Goal: Task Accomplishment & Management: Manage account settings

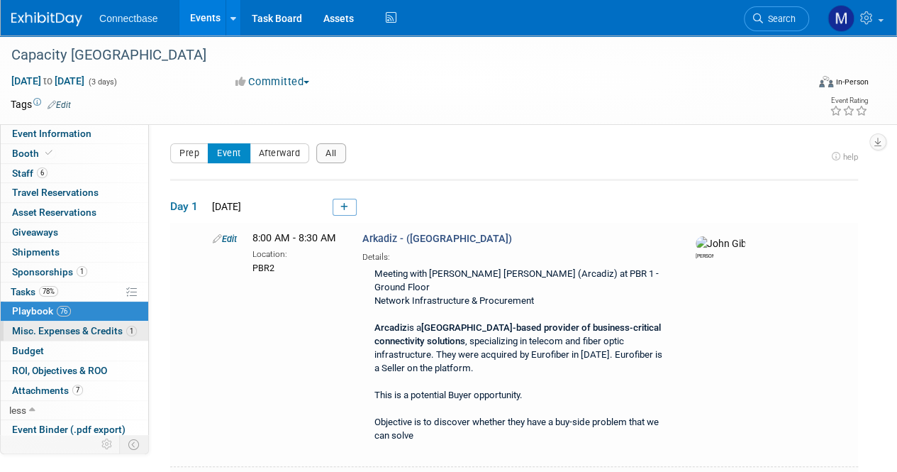
scroll to position [62, 0]
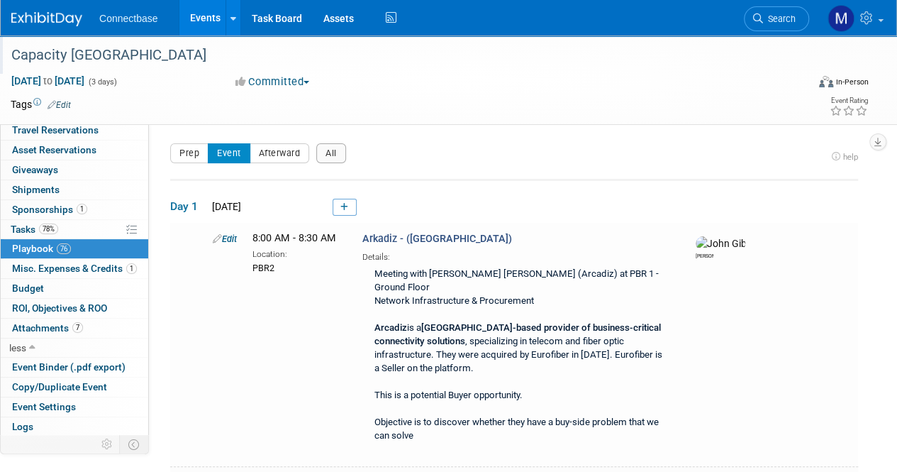
click at [100, 60] on div "Capacity Europe" at bounding box center [400, 56] width 789 height 26
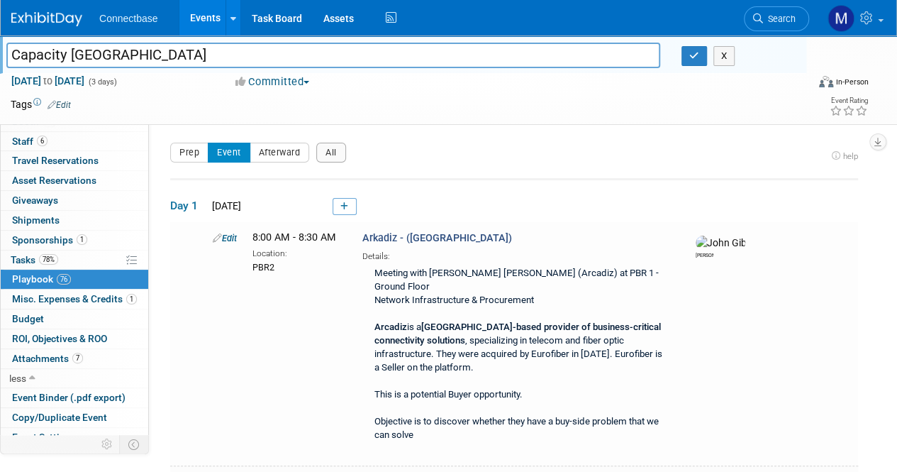
scroll to position [0, 0]
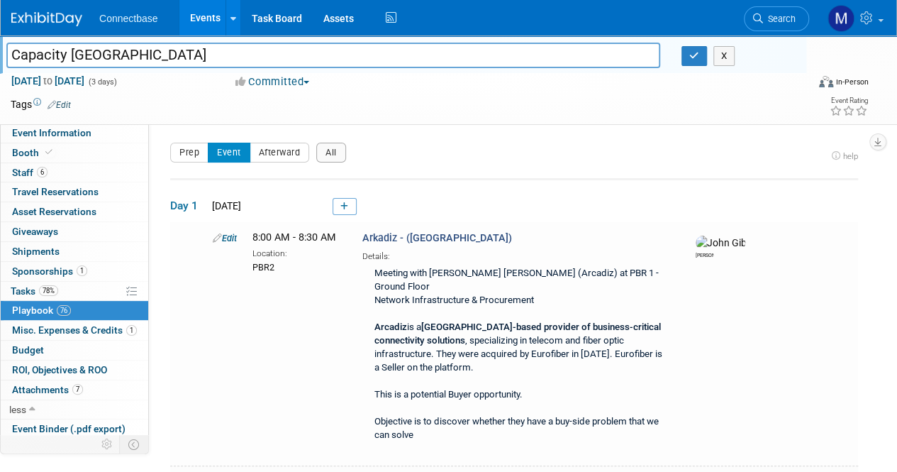
click at [221, 152] on button "Event" at bounding box center [229, 153] width 43 height 20
click at [327, 148] on button "All" at bounding box center [331, 153] width 30 height 20
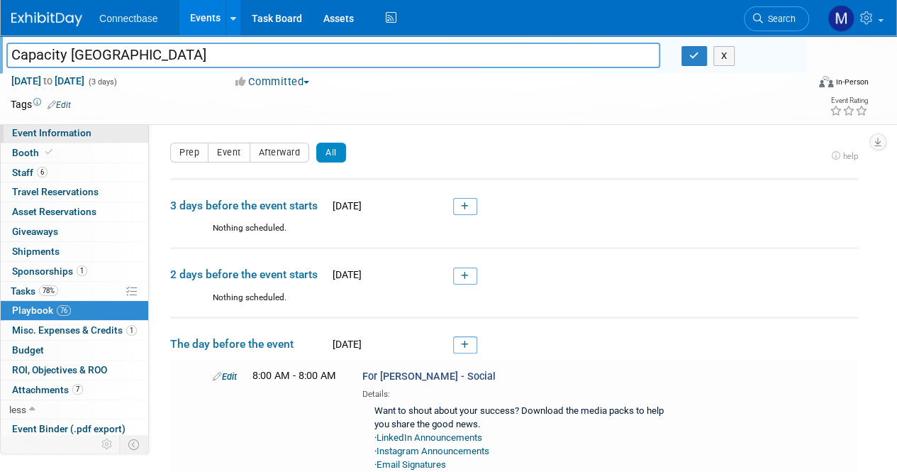
click at [58, 135] on span "Event Information" at bounding box center [51, 132] width 79 height 11
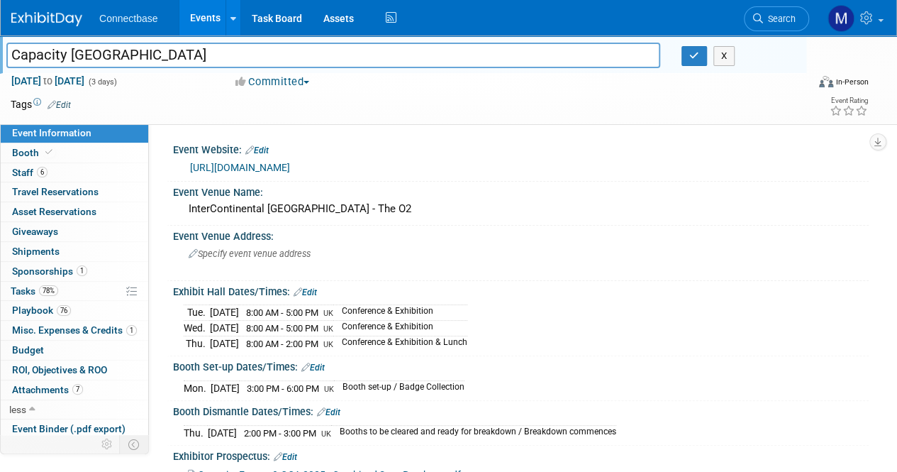
click at [69, 52] on input "Capacity Europe" at bounding box center [333, 55] width 654 height 25
click at [116, 52] on input "Capacity Europe" at bounding box center [333, 55] width 654 height 25
click at [230, 15] on icon at bounding box center [233, 18] width 6 height 9
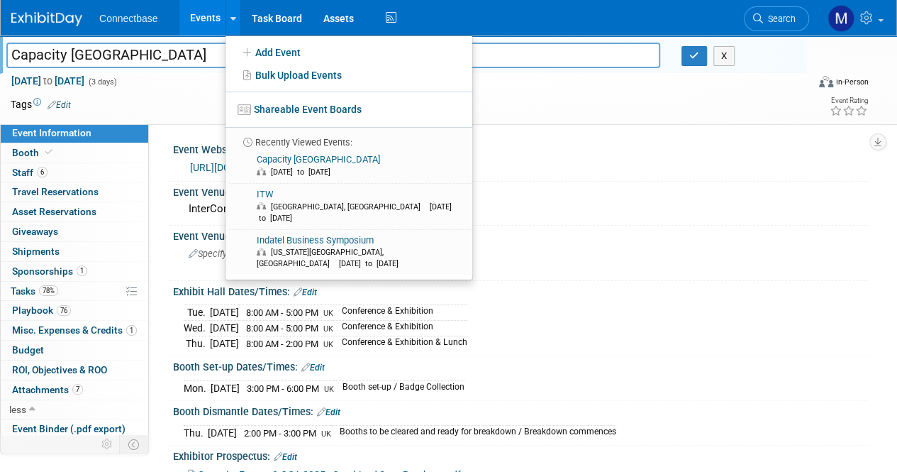
click at [122, 60] on input "Capacity Europe" at bounding box center [333, 55] width 654 height 25
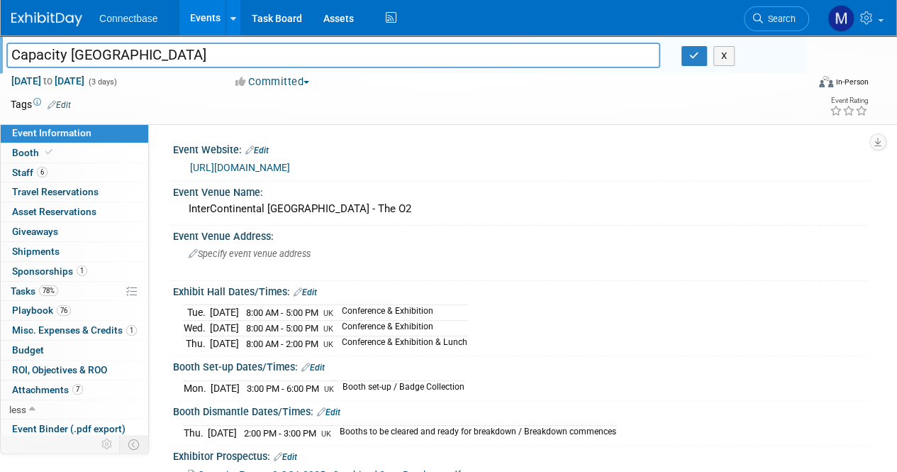
drag, startPoint x: 132, startPoint y: 57, endPoint x: 0, endPoint y: 56, distance: 131.9
click at [0, 56] on div "Capacity Europe" at bounding box center [333, 56] width 675 height 21
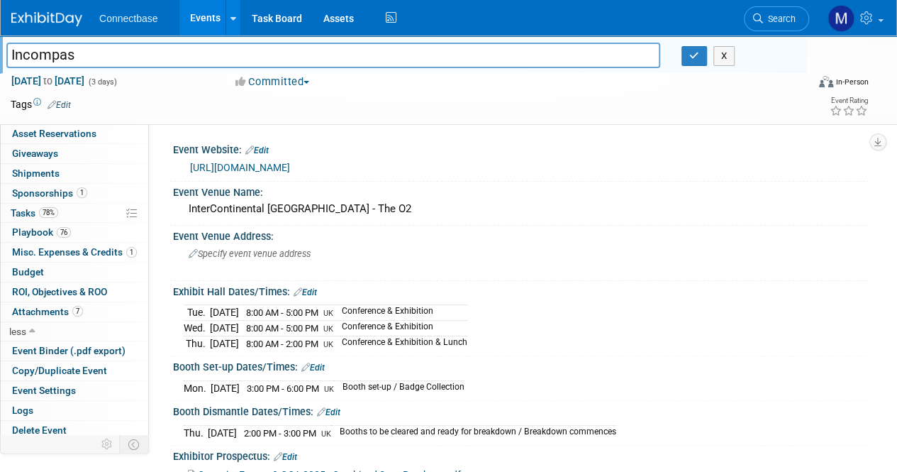
type input "Incompas"
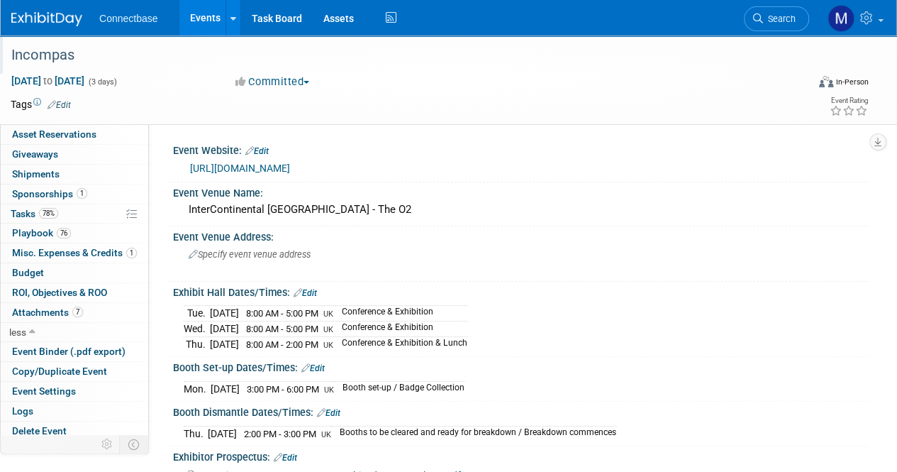
scroll to position [0, 0]
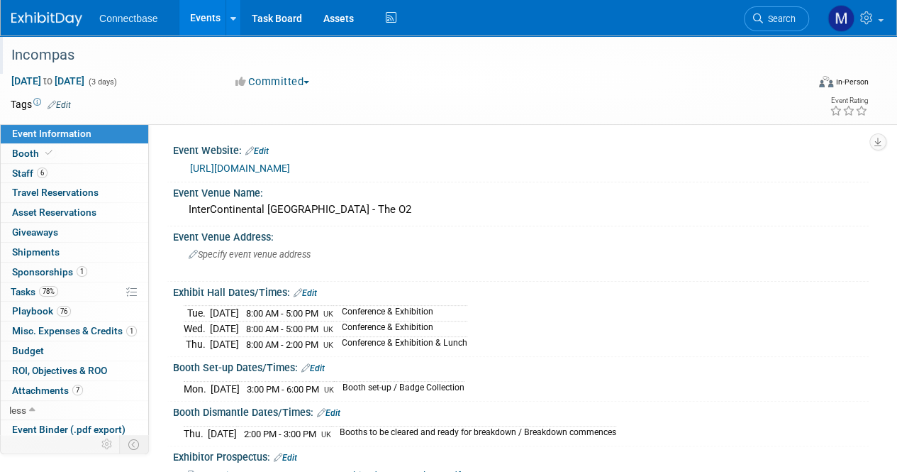
click at [87, 131] on span "Event Information" at bounding box center [51, 133] width 79 height 11
click at [287, 18] on link "Task Board" at bounding box center [277, 17] width 72 height 35
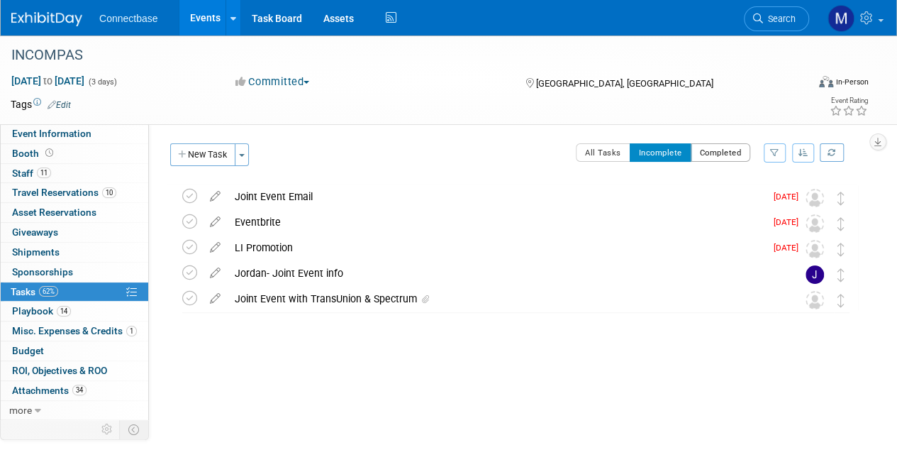
click at [730, 151] on button "Completed" at bounding box center [721, 152] width 60 height 18
